Goal: Task Accomplishment & Management: Manage account settings

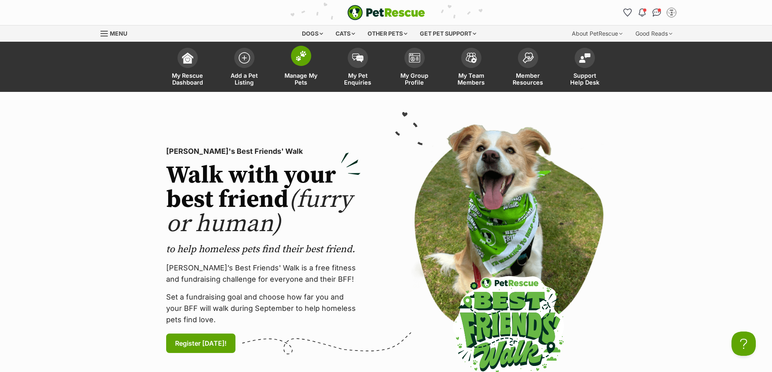
click at [298, 62] on span at bounding box center [301, 56] width 20 height 20
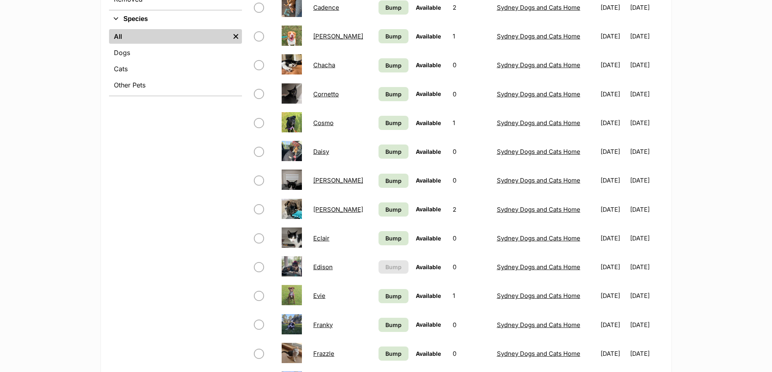
scroll to position [324, 0]
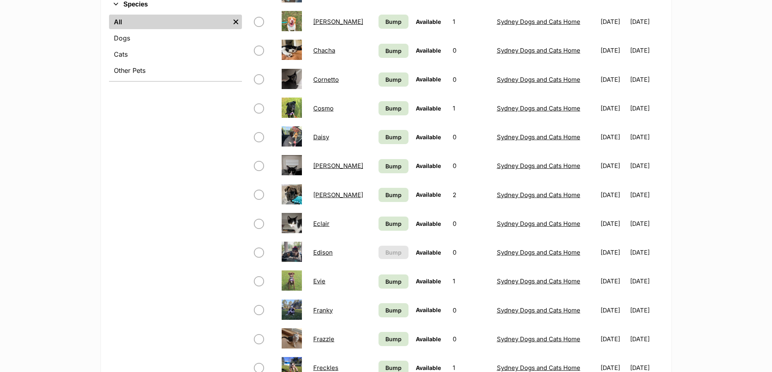
click at [256, 282] on input "checkbox" at bounding box center [259, 282] width 10 height 10
click at [257, 281] on input "checkbox" at bounding box center [259, 282] width 10 height 10
checkbox input "false"
click at [317, 280] on link "Evie" at bounding box center [319, 282] width 12 height 8
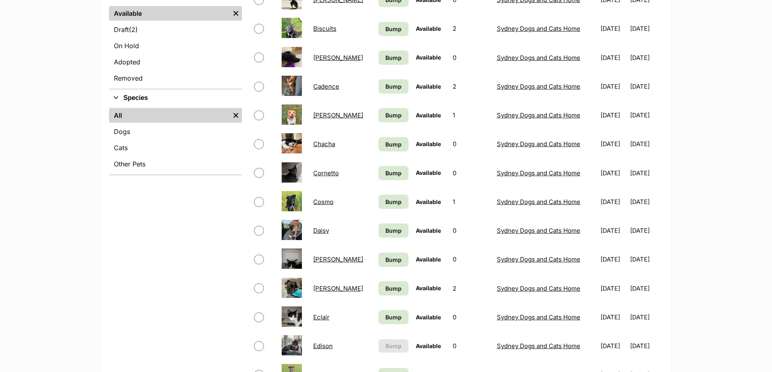
scroll to position [243, 0]
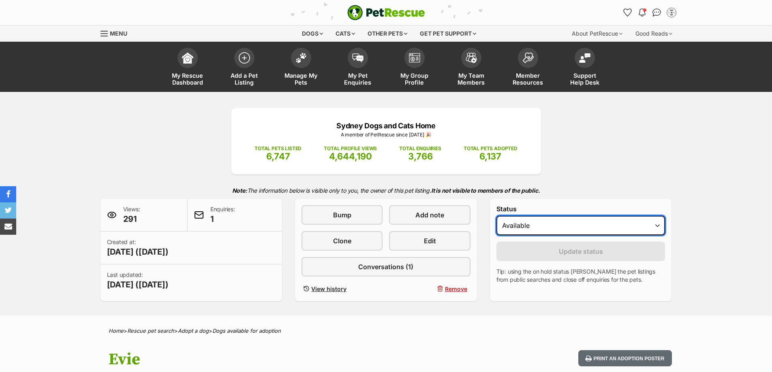
drag, startPoint x: 0, startPoint y: 0, endPoint x: 577, endPoint y: 233, distance: 622.6
click at [577, 228] on select "Draft - not available as listing has enquires Available On hold Adopted" at bounding box center [580, 225] width 169 height 19
select select "rehomed"
click at [496, 216] on select "Draft - not available as listing has enquires Available On hold Adopted" at bounding box center [580, 225] width 169 height 19
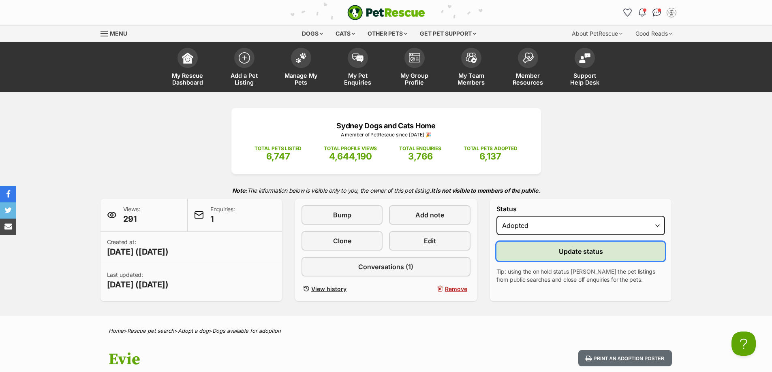
click at [568, 254] on span "Update status" at bounding box center [581, 252] width 44 height 10
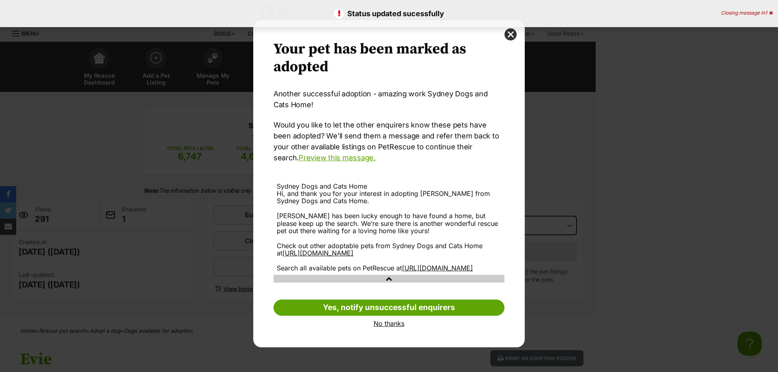
click at [383, 327] on link "No thanks" at bounding box center [388, 323] width 231 height 7
